Goal: Task Accomplishment & Management: Use online tool/utility

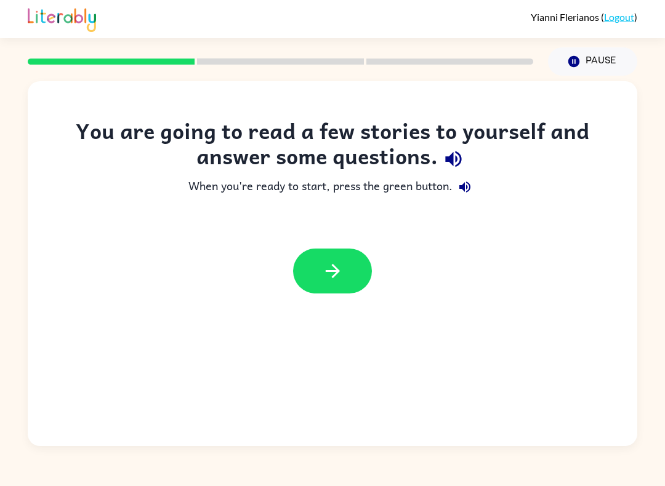
click at [602, 55] on button "Pause Pause" at bounding box center [592, 61] width 89 height 28
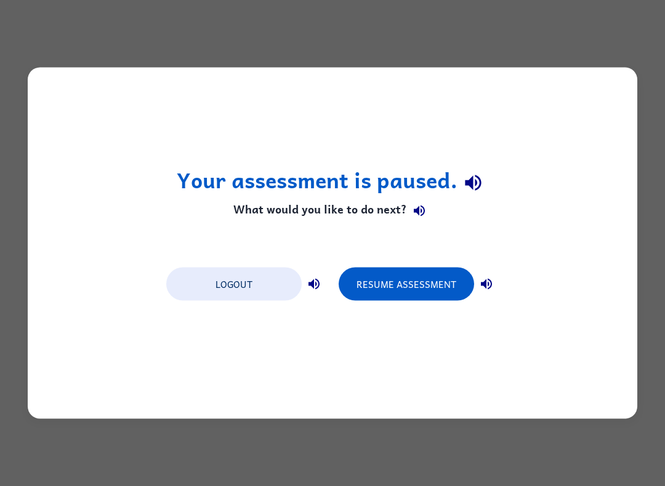
click at [443, 293] on button "Resume Assessment" at bounding box center [406, 284] width 135 height 33
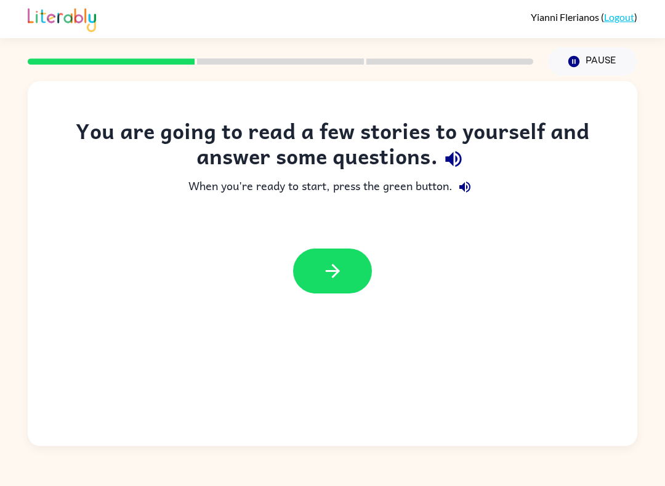
click at [332, 283] on button "button" at bounding box center [332, 271] width 79 height 45
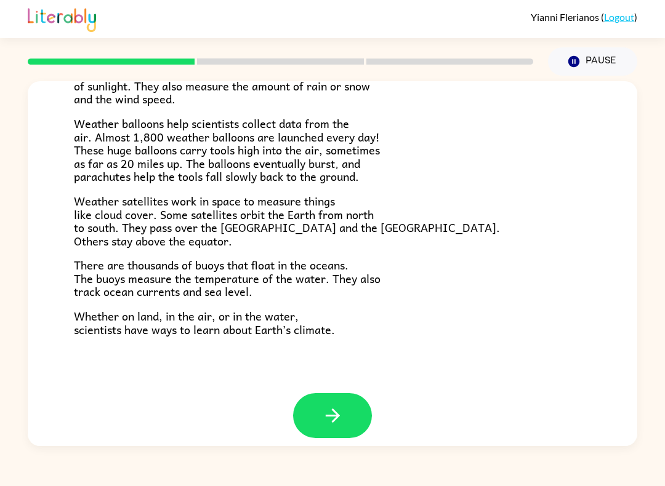
scroll to position [319, 0]
click at [343, 410] on button "button" at bounding box center [332, 416] width 79 height 45
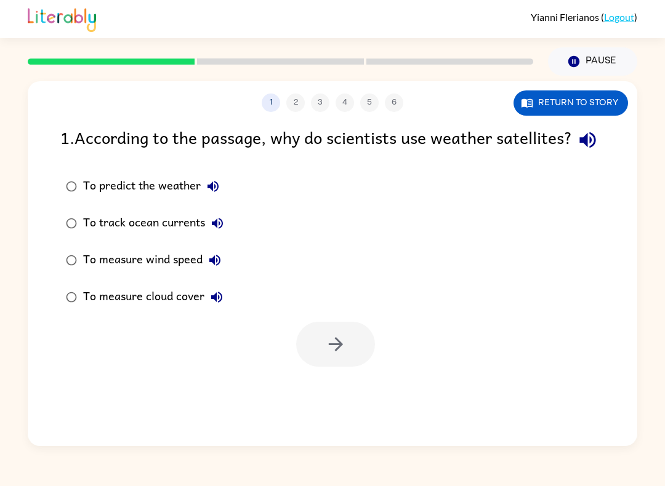
click at [158, 257] on div "1 2 3 4 5 6 Return to story 1 . According to the passage, why do scientists use…" at bounding box center [332, 263] width 609 height 365
click at [162, 278] on div "1 2 3 4 5 6 Return to story 1 . According to the passage, why do scientists use…" at bounding box center [332, 263] width 609 height 365
click at [153, 286] on div "1 2 3 4 5 6 Return to story 1 . According to the passage, why do scientists use…" at bounding box center [332, 263] width 609 height 365
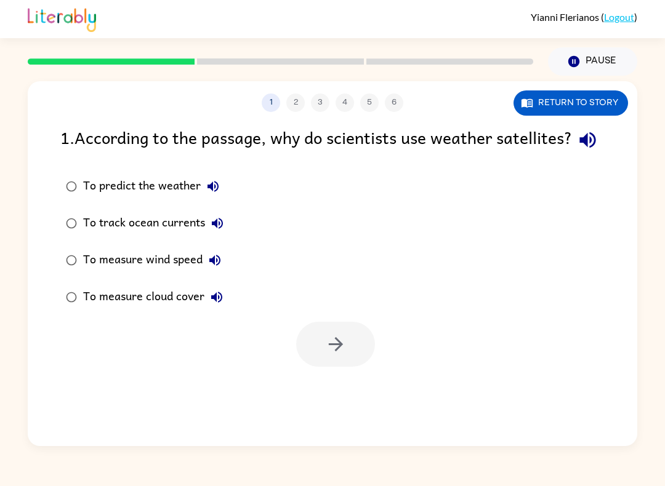
click at [276, 58] on div at bounding box center [280, 61] width 520 height 43
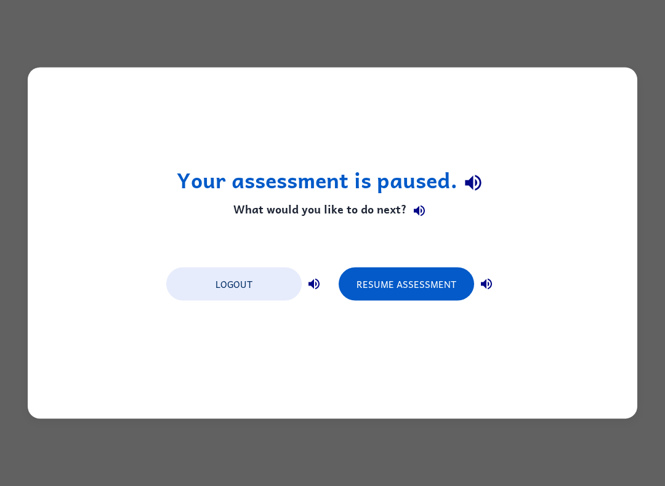
click at [425, 290] on button "Resume Assessment" at bounding box center [406, 284] width 135 height 33
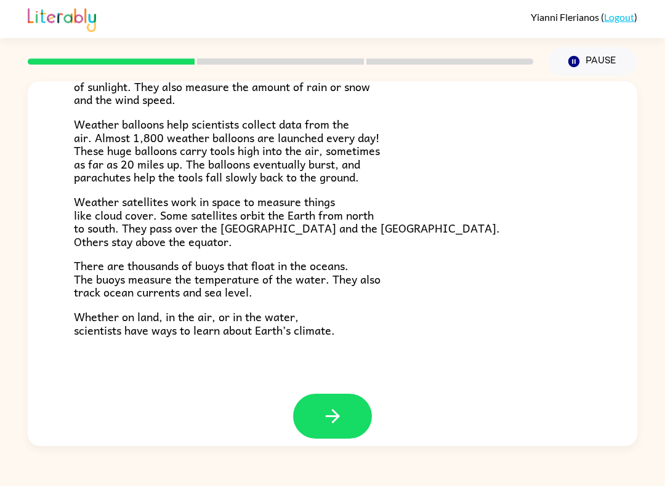
click at [348, 409] on button "button" at bounding box center [332, 416] width 79 height 45
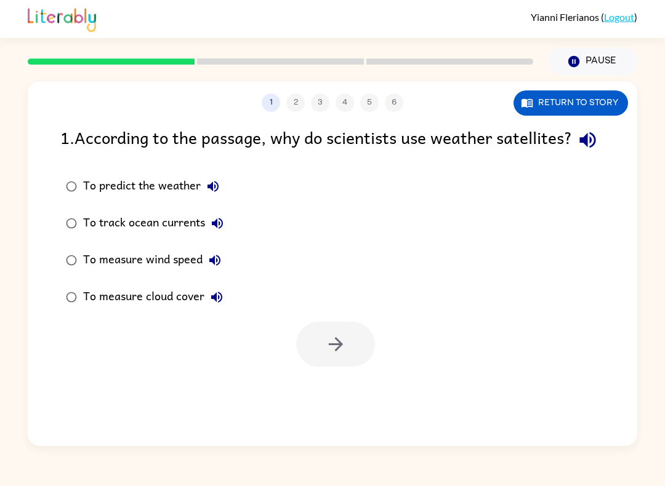
scroll to position [0, 0]
click at [593, 102] on button "Return to story" at bounding box center [570, 102] width 114 height 25
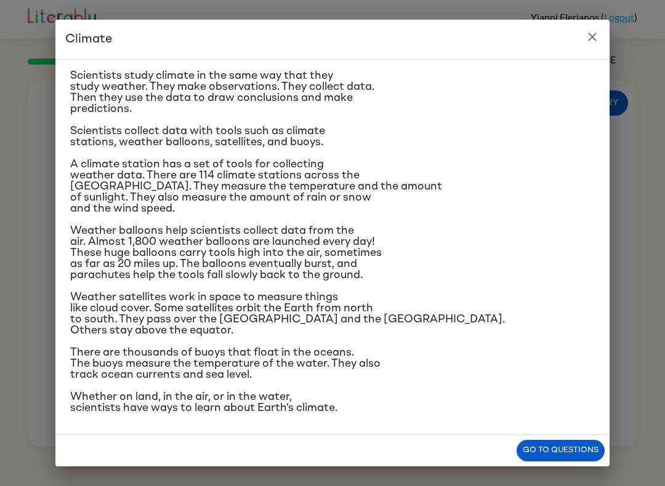
scroll to position [202, 0]
click at [585, 452] on button "Go to questions" at bounding box center [560, 451] width 88 height 22
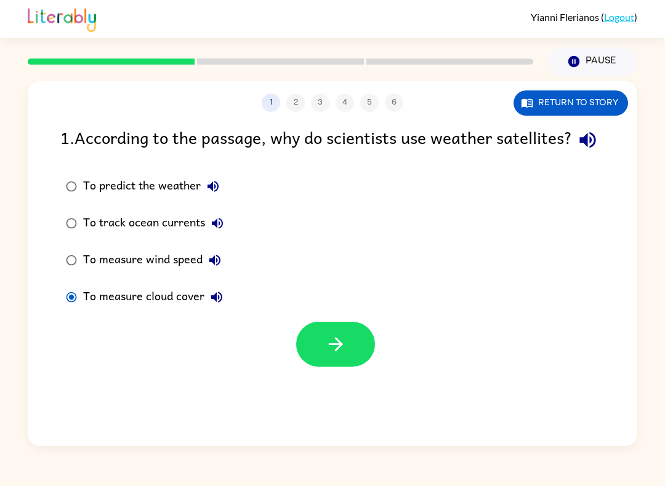
click at [335, 355] on icon "button" at bounding box center [336, 345] width 22 height 22
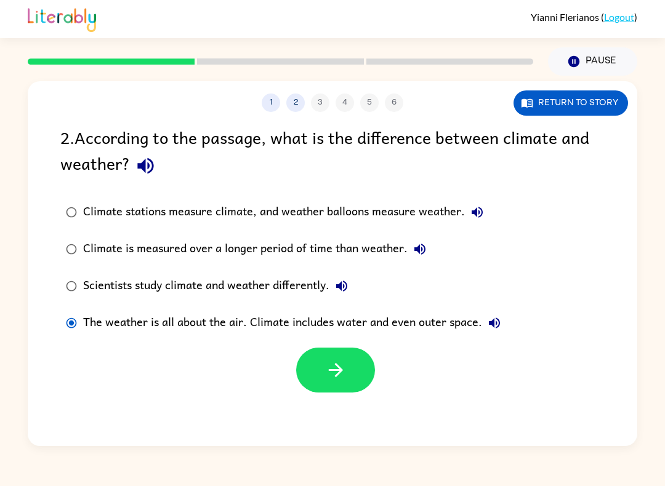
click at [354, 342] on label "The weather is all about the air. Climate includes water and even outer space." at bounding box center [283, 323] width 459 height 37
click at [351, 372] on button "button" at bounding box center [335, 370] width 79 height 45
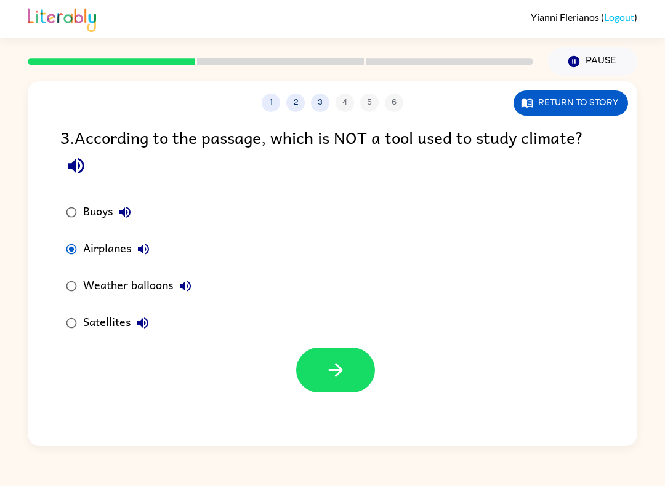
click at [314, 390] on button "button" at bounding box center [335, 370] width 79 height 45
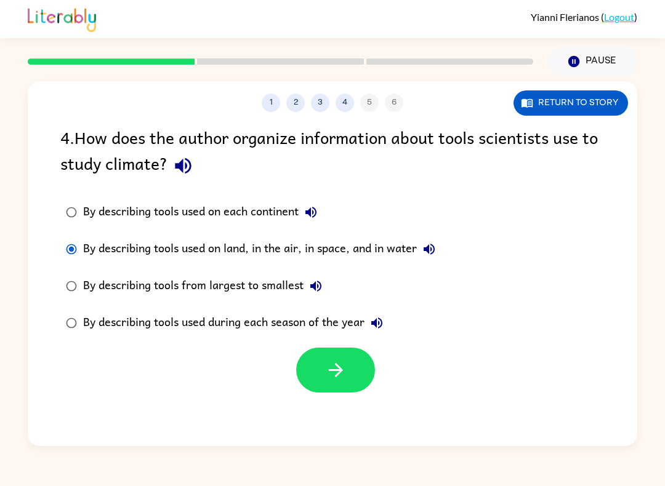
click at [335, 375] on icon "button" at bounding box center [336, 370] width 22 height 22
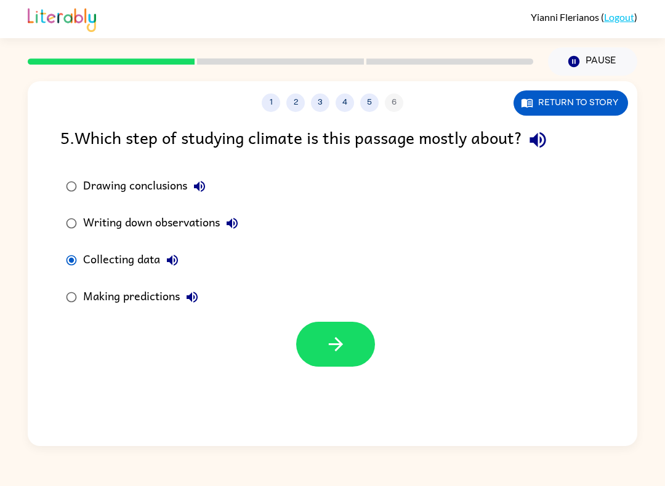
click at [339, 344] on icon "button" at bounding box center [336, 345] width 22 height 22
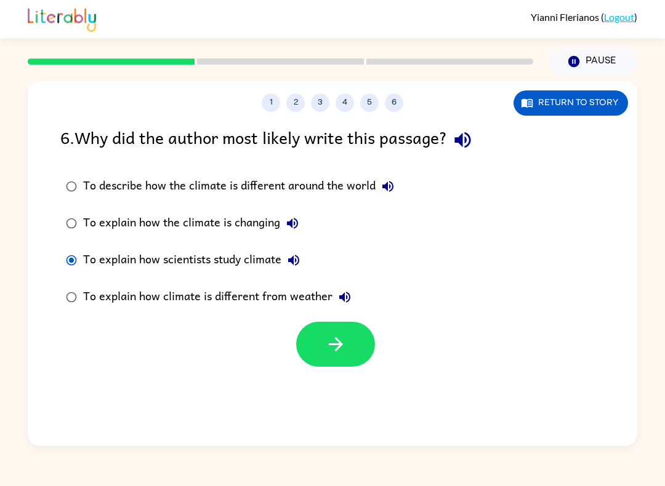
click at [337, 337] on icon "button" at bounding box center [336, 345] width 22 height 22
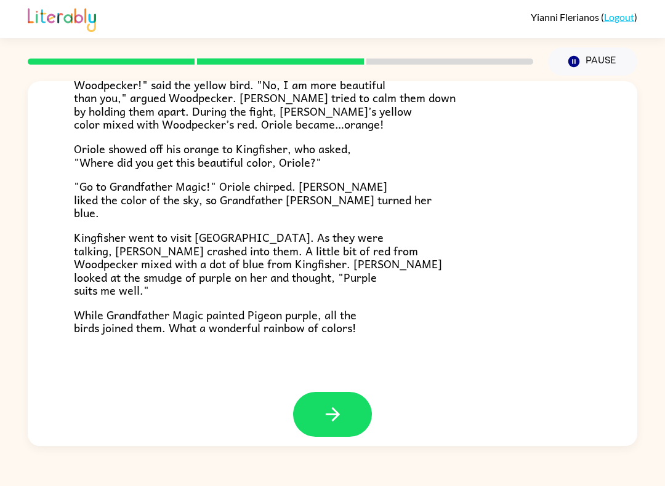
scroll to position [294, 0]
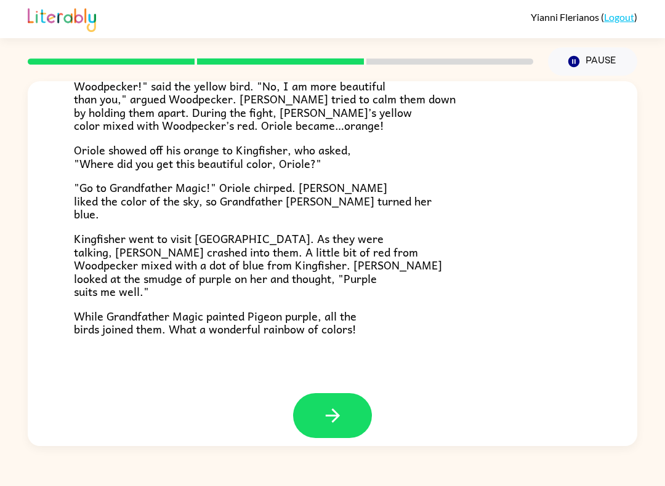
click at [347, 407] on button "button" at bounding box center [332, 415] width 79 height 45
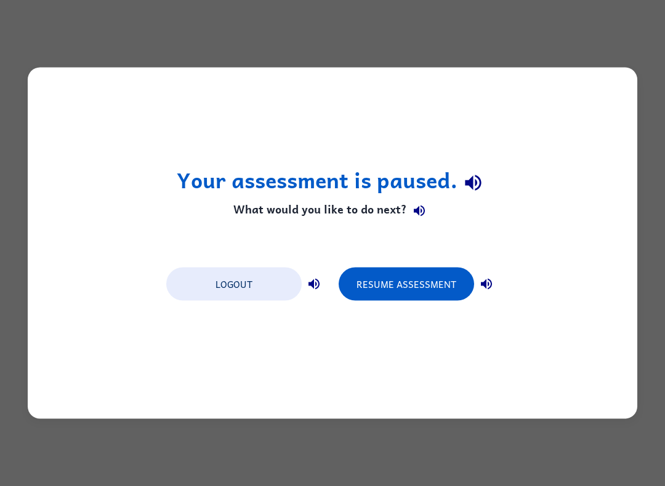
click at [428, 291] on button "Resume Assessment" at bounding box center [406, 284] width 135 height 33
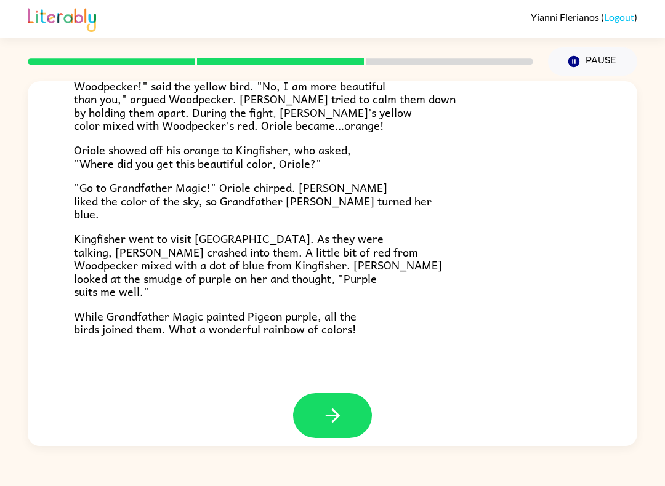
click at [355, 412] on button "button" at bounding box center [332, 415] width 79 height 45
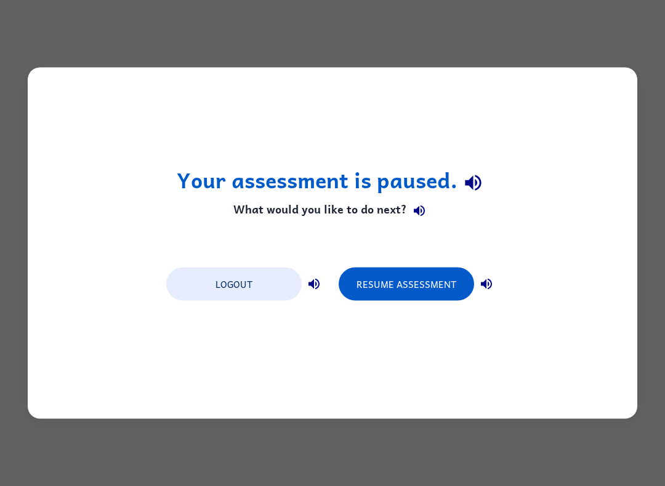
click at [427, 286] on button "Resume Assessment" at bounding box center [406, 284] width 135 height 33
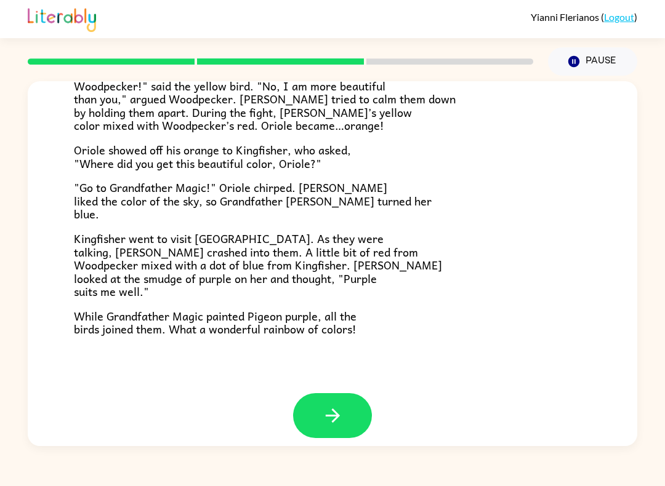
click at [345, 417] on button "button" at bounding box center [332, 415] width 79 height 45
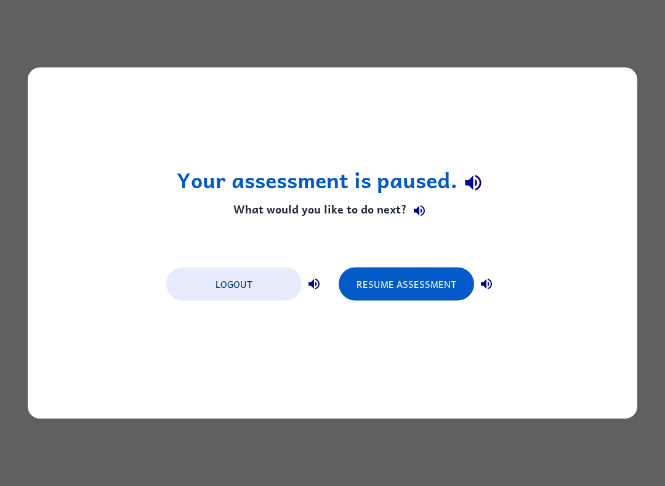
click at [423, 287] on button "Resume Assessment" at bounding box center [406, 284] width 135 height 33
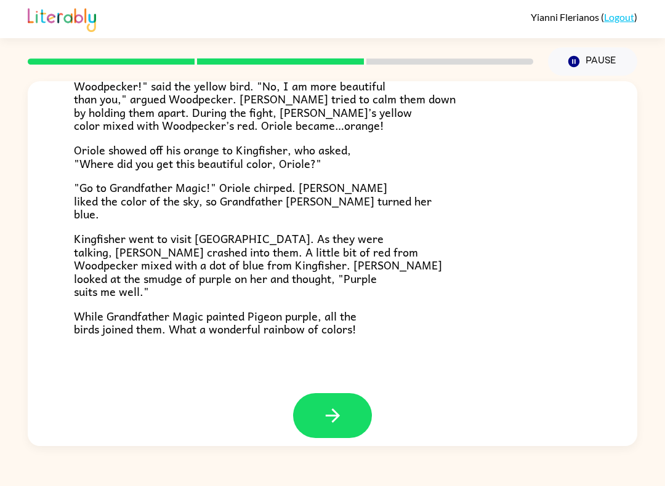
click at [331, 405] on icon "button" at bounding box center [333, 416] width 22 height 22
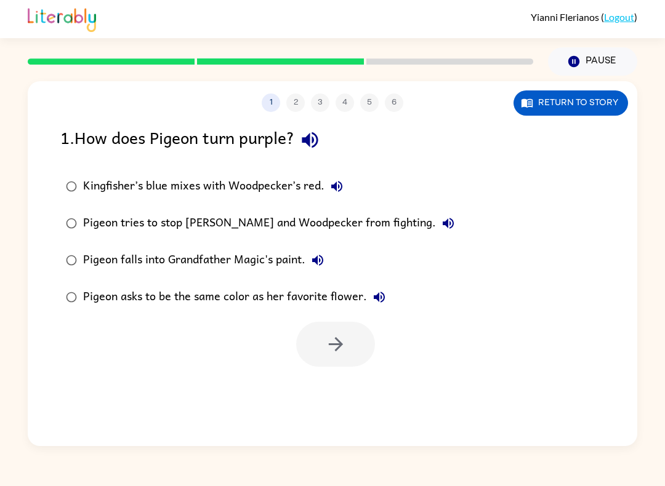
scroll to position [0, 0]
click at [319, 351] on button "button" at bounding box center [335, 344] width 79 height 45
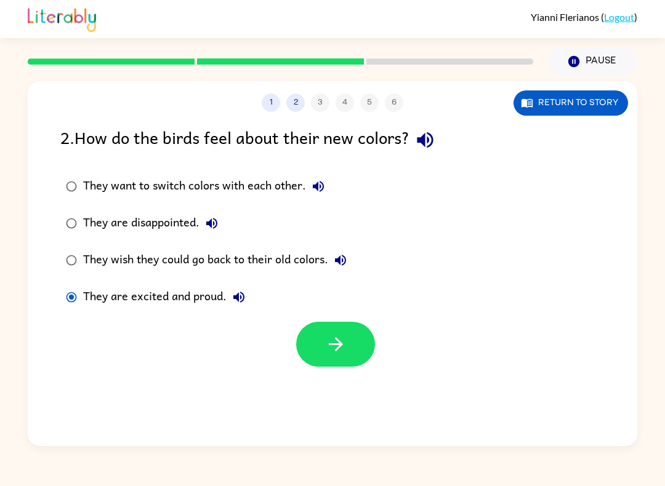
click at [343, 360] on button "button" at bounding box center [335, 344] width 79 height 45
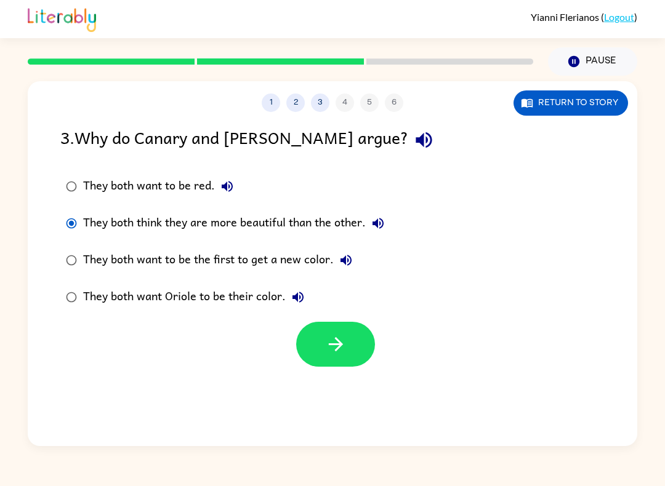
click at [339, 343] on icon "button" at bounding box center [335, 344] width 14 height 14
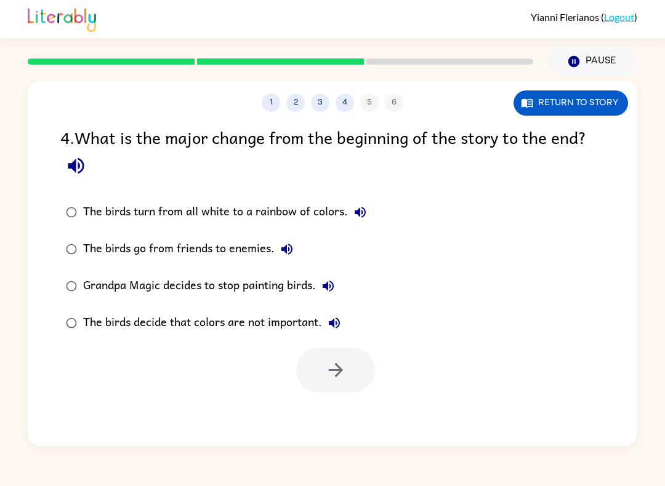
click at [79, 204] on label "The birds turn from all white to a rainbow of colors." at bounding box center [216, 212] width 325 height 37
click at [337, 385] on button "button" at bounding box center [335, 370] width 79 height 45
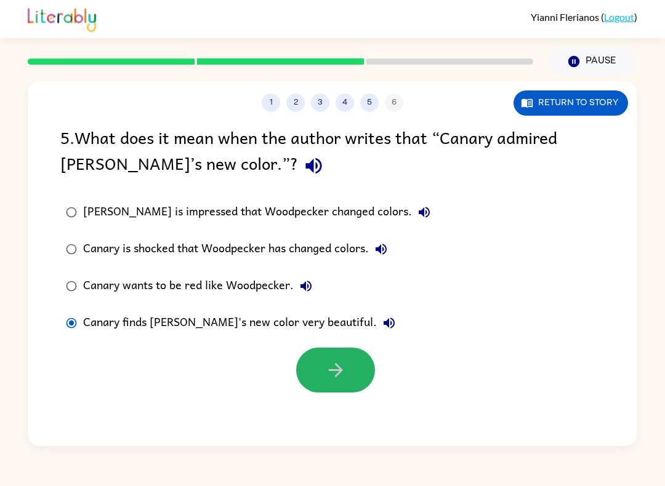
click at [354, 365] on button "button" at bounding box center [335, 370] width 79 height 45
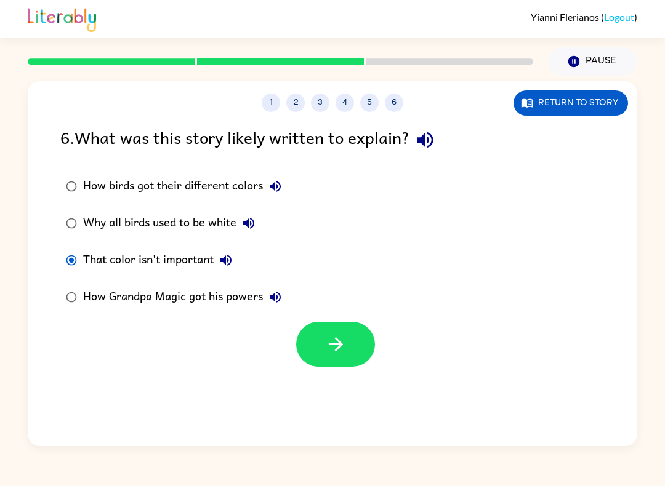
click at [335, 346] on icon "button" at bounding box center [336, 345] width 22 height 22
